Goal: Information Seeking & Learning: Learn about a topic

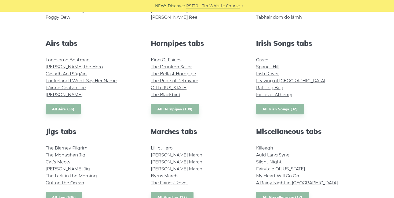
scroll to position [191, 0]
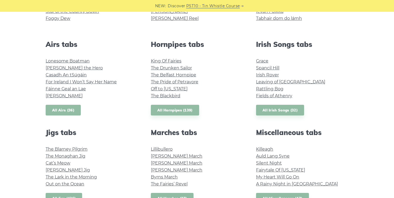
click at [63, 110] on link "All Airs (36)" at bounding box center [63, 110] width 35 height 11
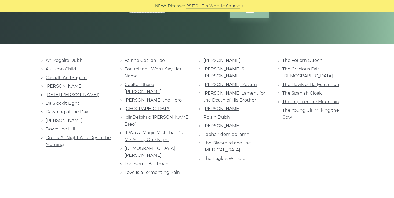
scroll to position [96, 0]
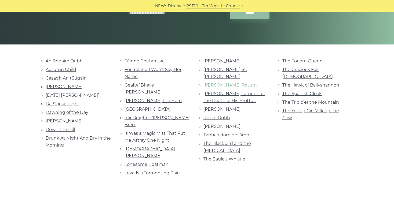
click at [214, 83] on link "[PERSON_NAME] Return" at bounding box center [229, 85] width 53 height 5
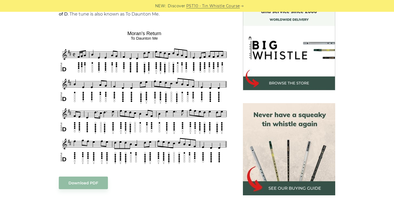
scroll to position [157, 0]
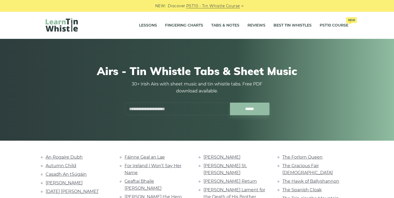
scroll to position [96, 0]
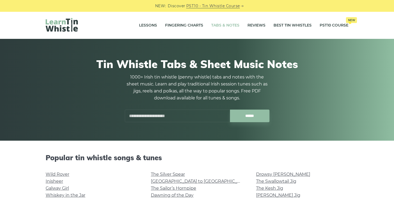
scroll to position [191, 0]
